Goal: Communication & Community: Participate in discussion

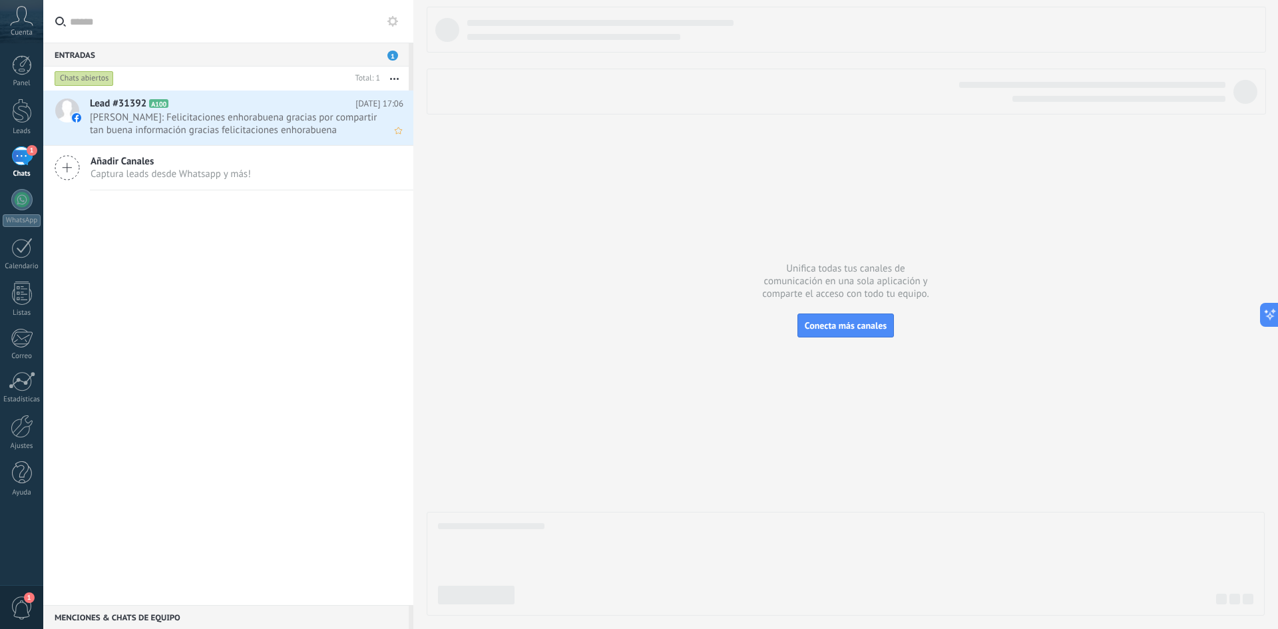
click at [199, 113] on span "[PERSON_NAME]: Felicitaciones enhorabuena gracias por compartir tan buena infor…" at bounding box center [234, 123] width 288 height 25
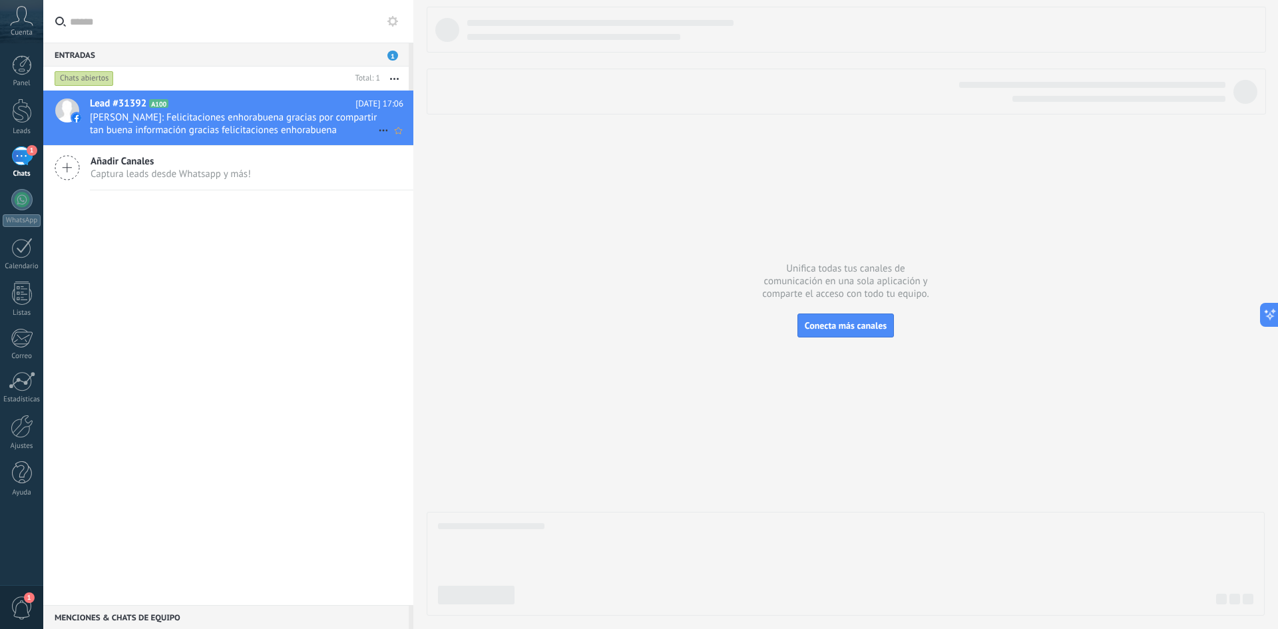
click at [250, 128] on span "[PERSON_NAME]: Felicitaciones enhorabuena gracias por compartir tan buena infor…" at bounding box center [234, 123] width 288 height 25
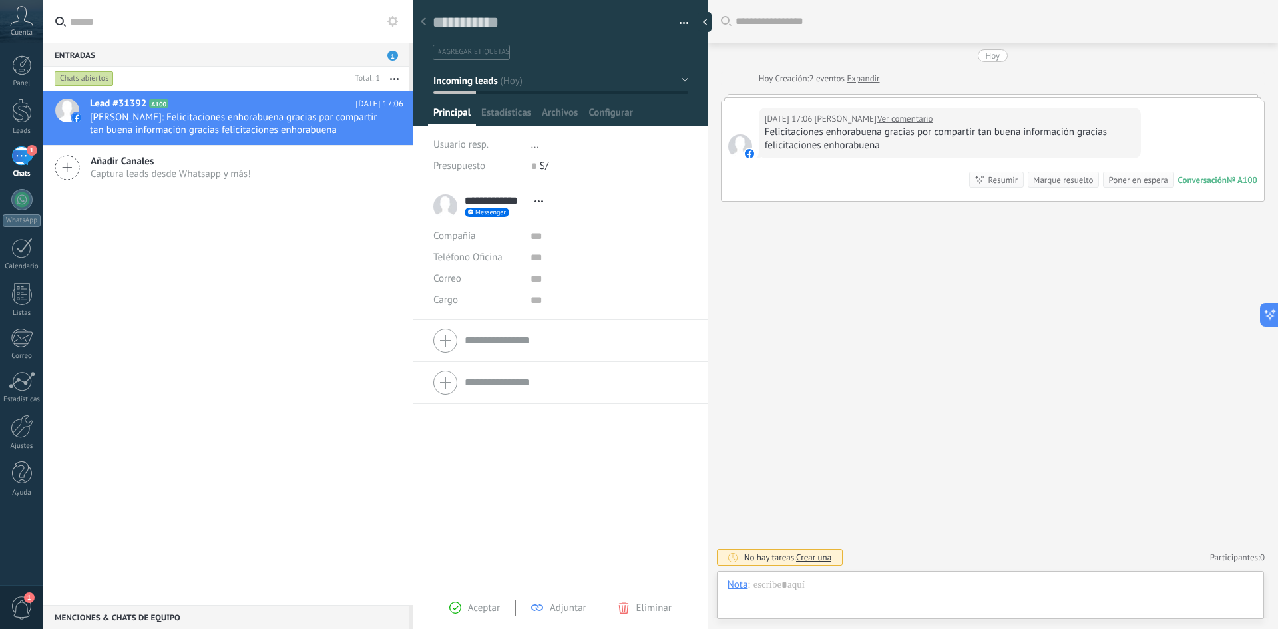
scroll to position [20, 0]
